Goal: Navigation & Orientation: Find specific page/section

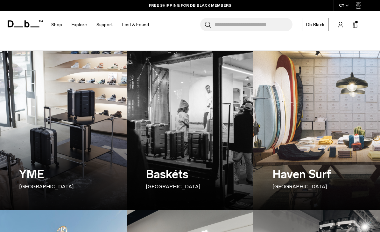
scroll to position [103, 0]
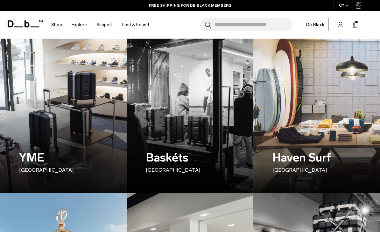
click at [32, 150] on h3 "YME [GEOGRAPHIC_DATA]" at bounding box center [63, 161] width 89 height 25
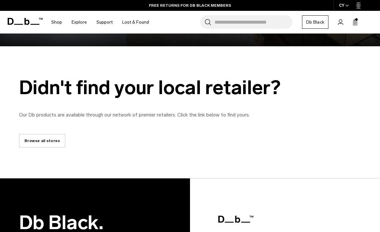
scroll to position [881, 0]
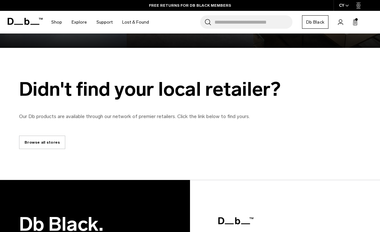
click at [29, 140] on link "Browse all stores" at bounding box center [42, 141] width 46 height 13
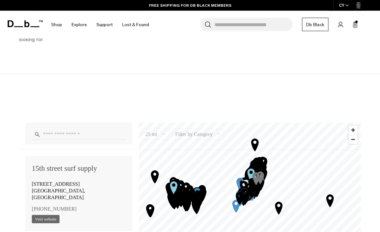
scroll to position [317, 0]
click at [49, 136] on input "Enter a location" at bounding box center [79, 133] width 94 height 11
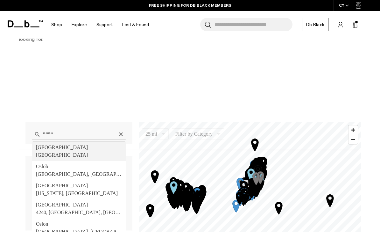
type input "**********"
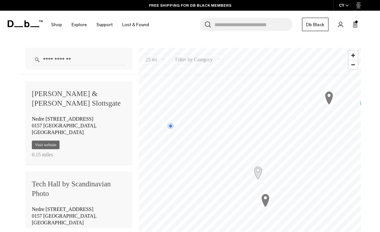
scroll to position [395, 0]
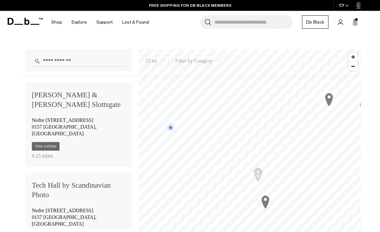
click at [360, 102] on icon "Map marker" at bounding box center [364, 107] width 16 height 16
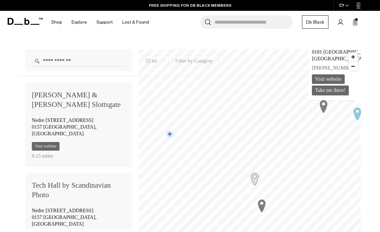
scroll to position [335, 0]
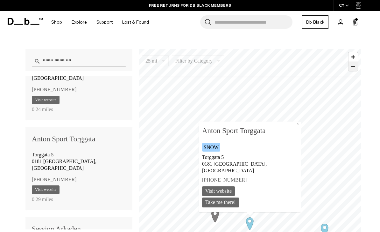
click at [349, 69] on span "Zoom out" at bounding box center [353, 66] width 9 height 9
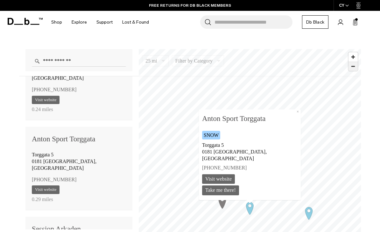
click at [349, 69] on span "Zoom out" at bounding box center [353, 66] width 9 height 9
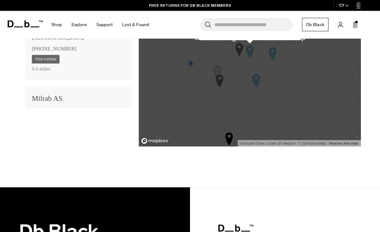
scroll to position [0, 0]
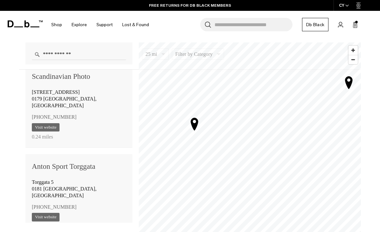
click at [197, 124] on icon "Map marker" at bounding box center [194, 124] width 7 height 12
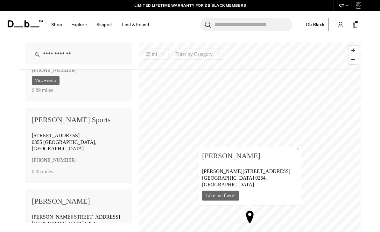
click at [45, 214] on span "Frederik Stangs gate 40" at bounding box center [76, 216] width 88 height 5
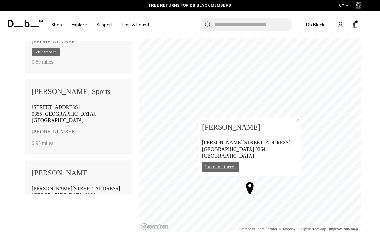
scroll to position [425, 0]
click at [235, 165] on link "Take me there!" at bounding box center [220, 167] width 37 height 10
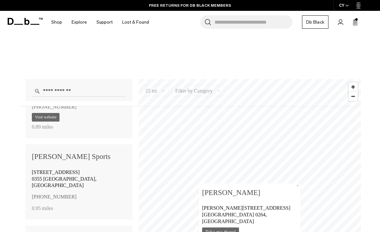
scroll to position [365, 0]
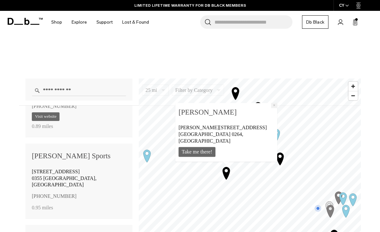
click at [271, 108] on button "×" at bounding box center [274, 105] width 6 height 5
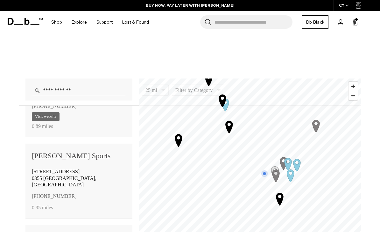
click at [228, 126] on icon "Map marker" at bounding box center [229, 127] width 7 height 12
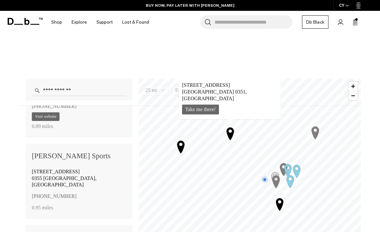
scroll to position [645, 0]
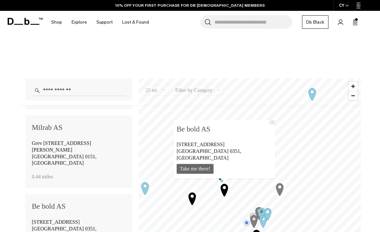
click at [269, 125] on button "×" at bounding box center [272, 122] width 6 height 5
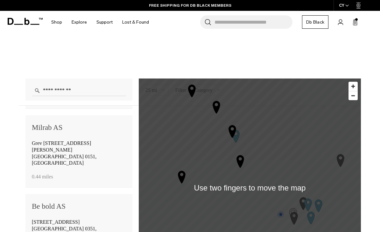
click at [234, 161] on icon "Map marker" at bounding box center [241, 161] width 16 height 16
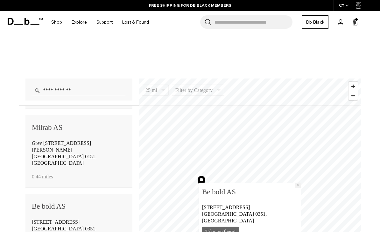
click at [295, 188] on button "×" at bounding box center [298, 185] width 6 height 5
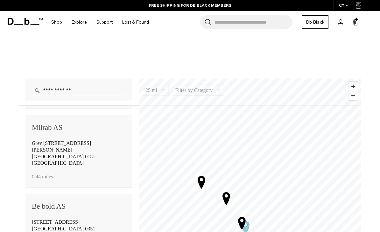
click at [241, 222] on icon "Map marker" at bounding box center [242, 223] width 7 height 12
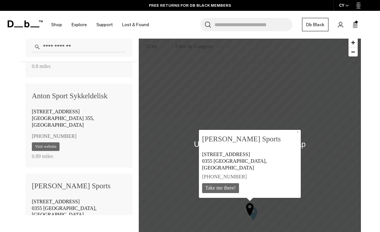
scroll to position [410, 0]
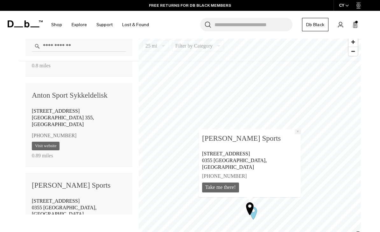
click at [295, 134] on button "×" at bounding box center [298, 131] width 6 height 5
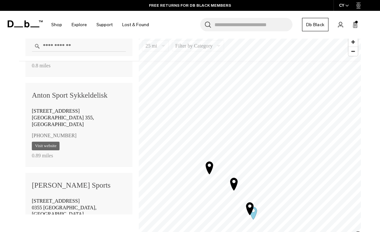
click at [231, 183] on icon "Map marker" at bounding box center [234, 184] width 7 height 12
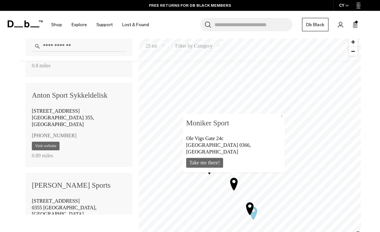
scroll to position [1012, 0]
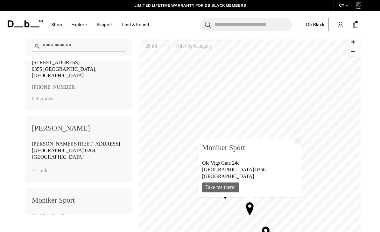
click at [295, 143] on button "×" at bounding box center [298, 140] width 6 height 5
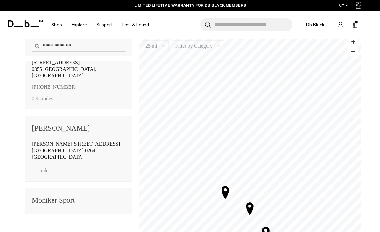
click at [223, 192] on icon "Map marker" at bounding box center [225, 192] width 7 height 12
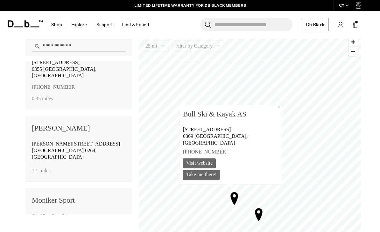
scroll to position [1077, 0]
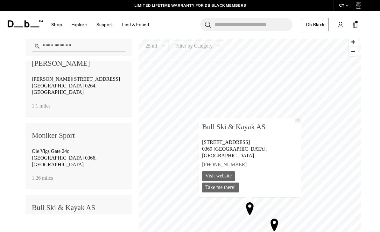
click at [295, 123] on button "×" at bounding box center [298, 120] width 6 height 5
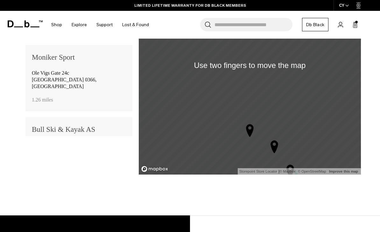
scroll to position [485, 0]
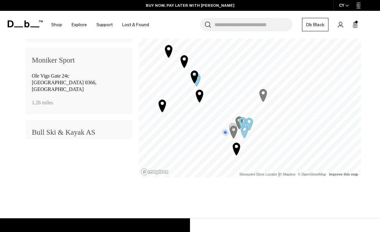
click at [232, 134] on icon "Map marker" at bounding box center [233, 132] width 7 height 12
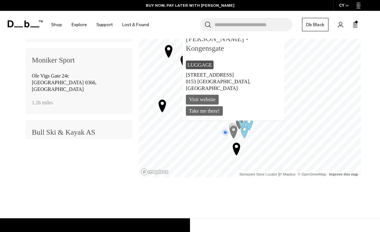
scroll to position [180, 0]
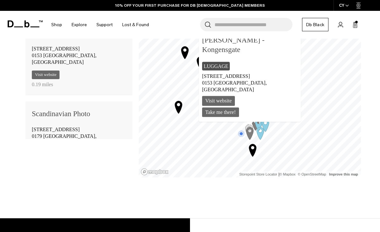
click at [295, 26] on button "×" at bounding box center [298, 23] width 6 height 5
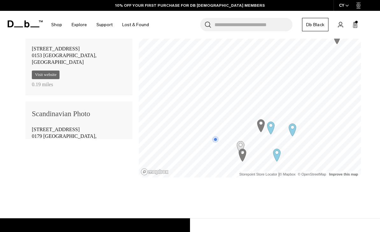
click at [260, 123] on icon "Map marker" at bounding box center [261, 125] width 16 height 16
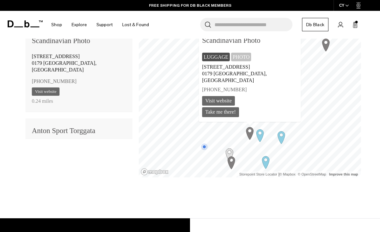
click at [278, 45] on b "Scandinavian Photo" at bounding box center [250, 40] width 96 height 12
click at [231, 163] on icon "Map marker" at bounding box center [231, 162] width 7 height 12
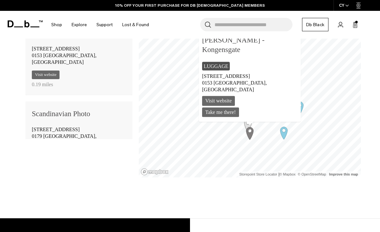
click at [295, 26] on button "×" at bounding box center [298, 23] width 6 height 5
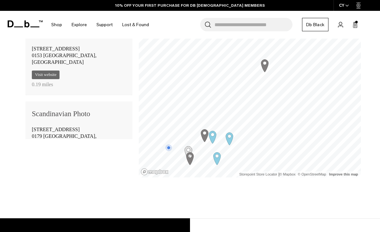
click at [264, 63] on icon "Map marker" at bounding box center [265, 65] width 16 height 16
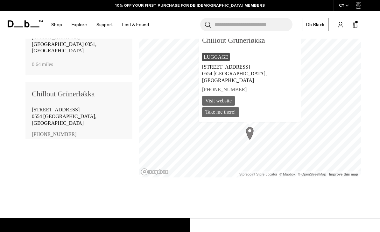
click at [295, 36] on button "×" at bounding box center [298, 33] width 6 height 5
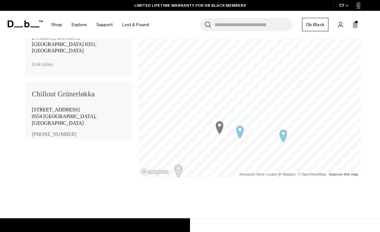
click at [216, 125] on icon "Map marker" at bounding box center [219, 127] width 7 height 12
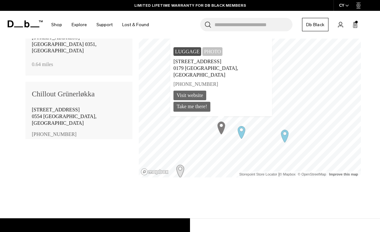
scroll to position [253, 0]
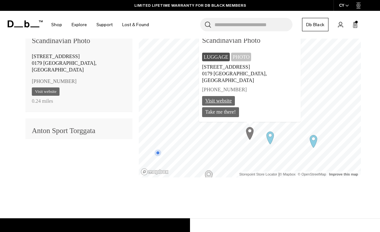
click at [232, 100] on link "Visit website" at bounding box center [218, 101] width 33 height 10
